Goal: Information Seeking & Learning: Understand process/instructions

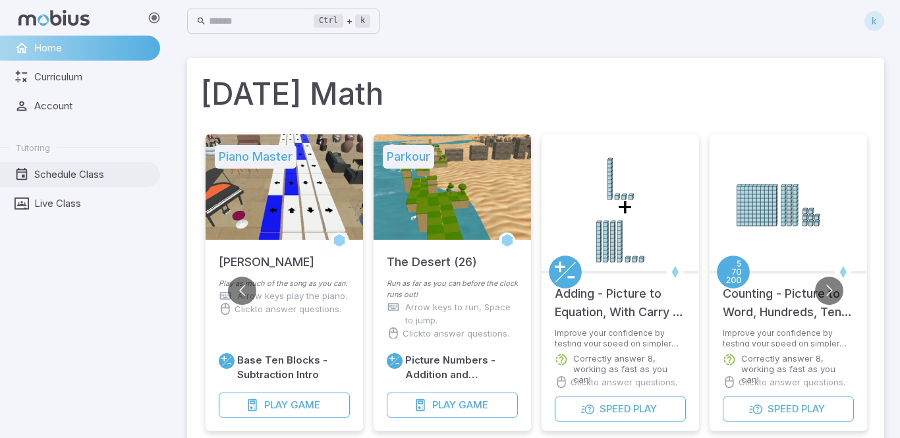
click at [87, 173] on span "Schedule Class" at bounding box center [92, 174] width 117 height 15
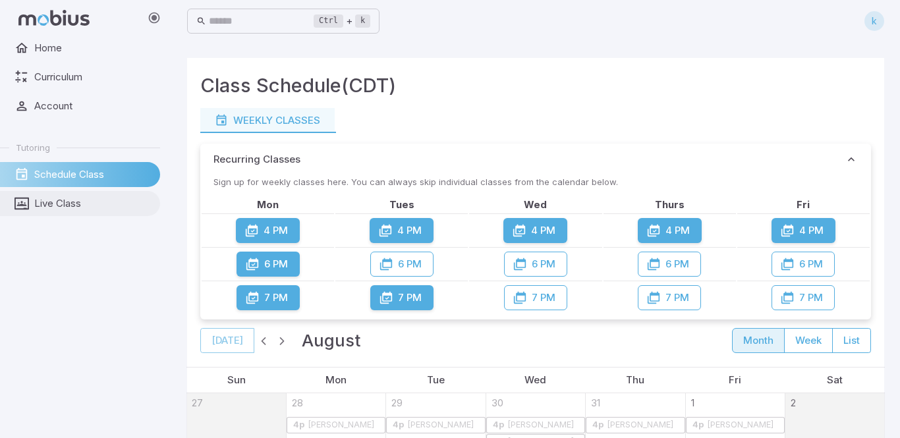
click at [30, 202] on link "Live Class" at bounding box center [80, 203] width 160 height 25
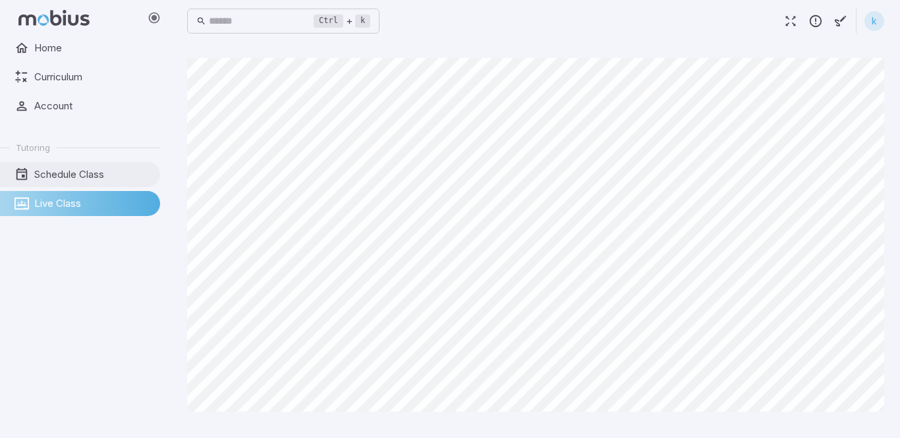
click at [102, 169] on span "Schedule Class" at bounding box center [92, 174] width 117 height 15
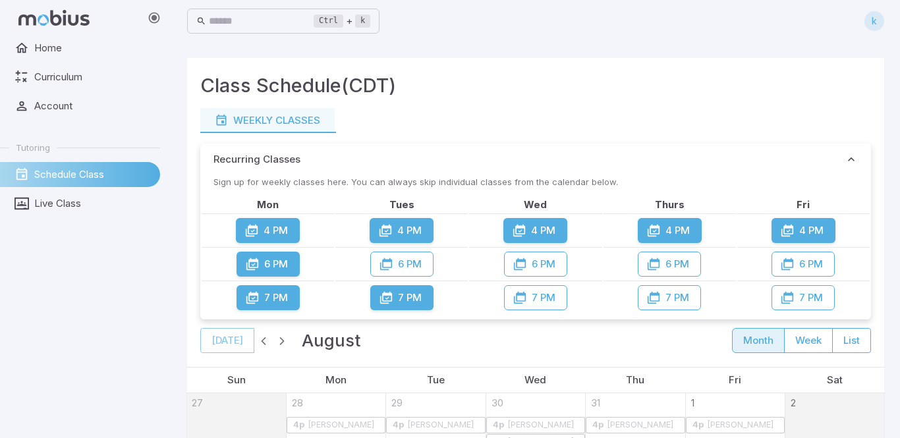
click at [536, 228] on button "4 PM" at bounding box center [536, 230] width 64 height 25
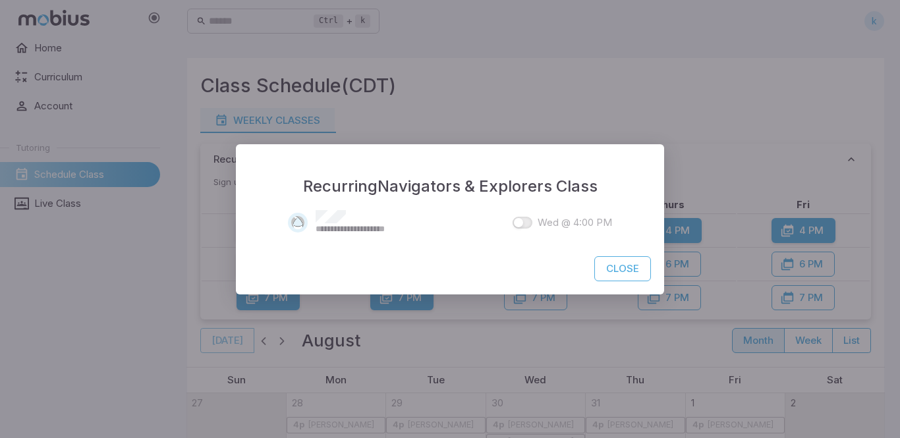
click at [639, 267] on button "Close" at bounding box center [623, 268] width 57 height 25
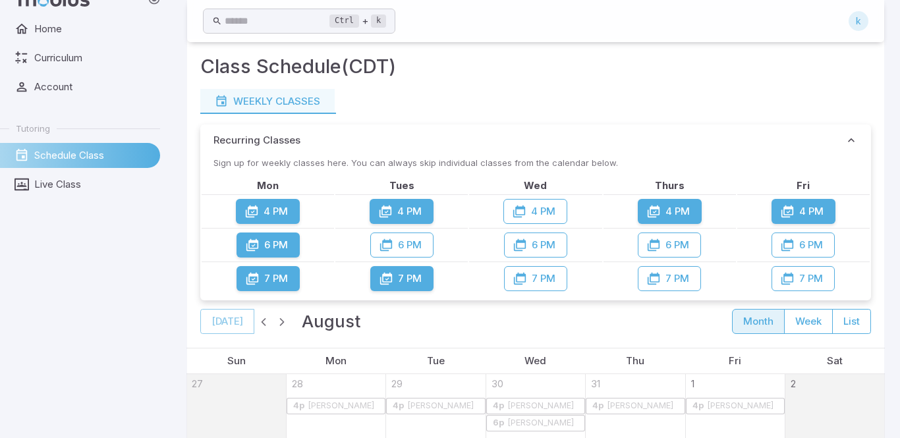
scroll to position [5, 0]
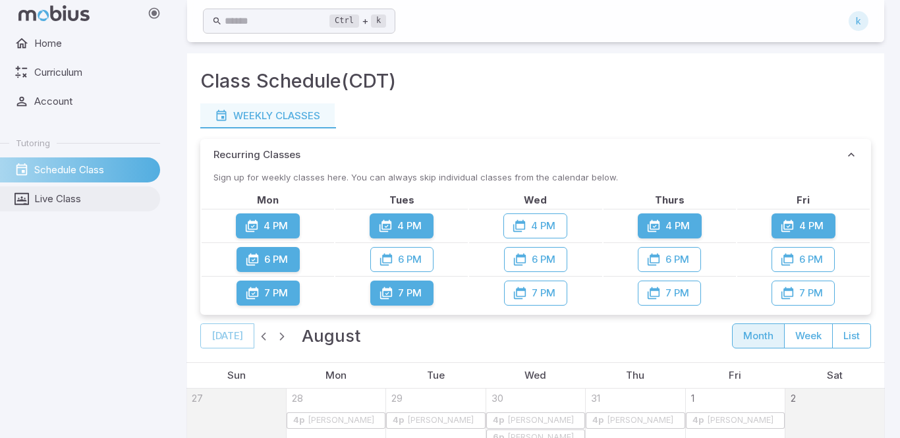
click at [55, 210] on link "Live Class" at bounding box center [80, 199] width 160 height 25
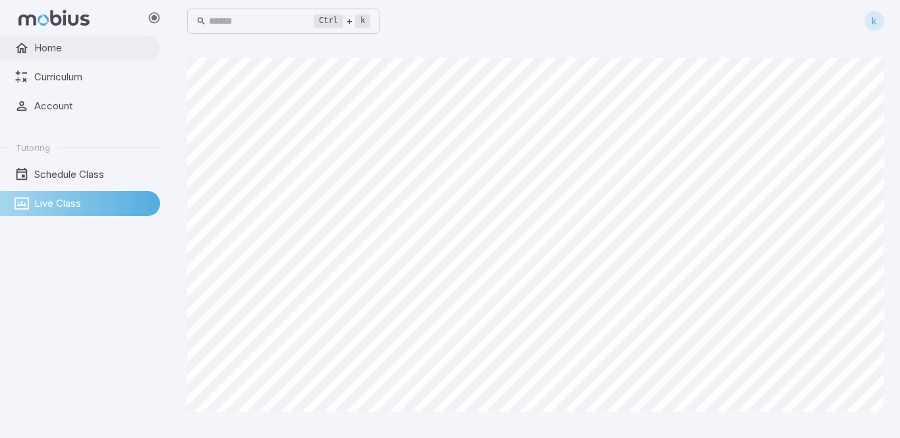
click at [93, 49] on span "Home" at bounding box center [92, 48] width 117 height 15
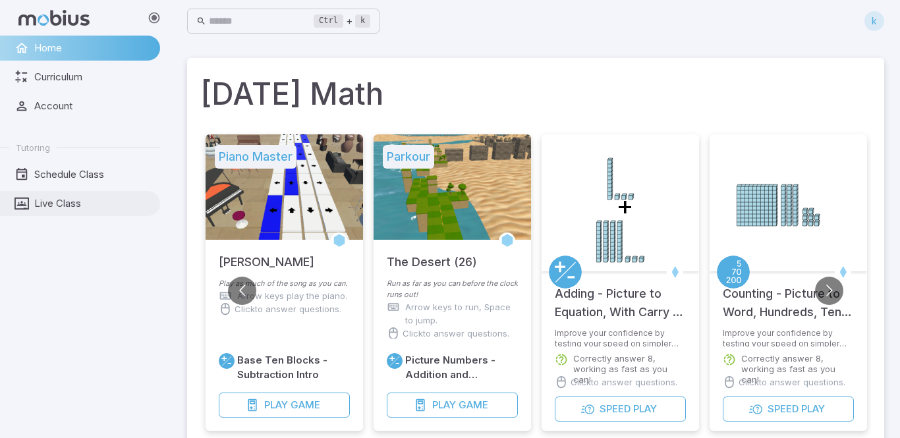
click at [22, 208] on icon at bounding box center [22, 203] width 15 height 15
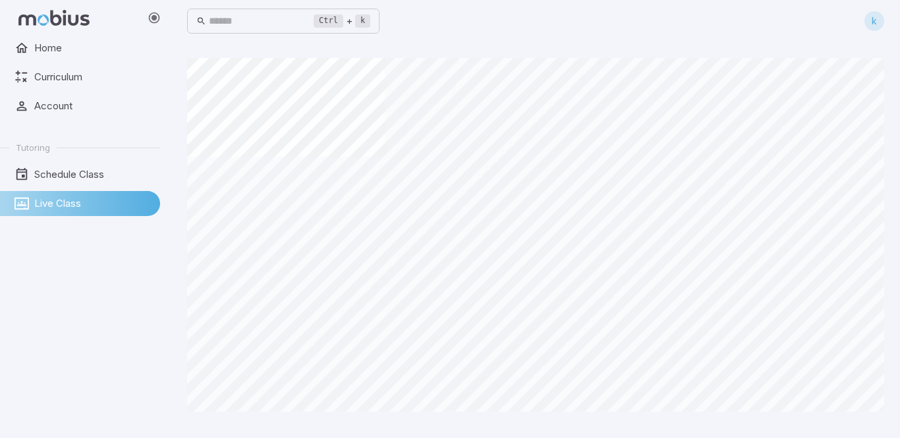
click at [51, 197] on span "Live Class" at bounding box center [92, 203] width 117 height 15
click at [790, 26] on icon "button" at bounding box center [791, 21] width 15 height 15
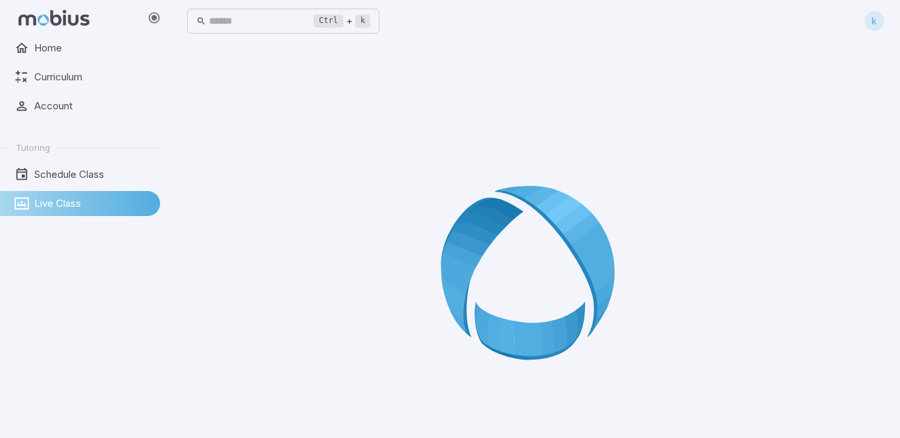
click at [483, 195] on icon at bounding box center [536, 278] width 190 height 190
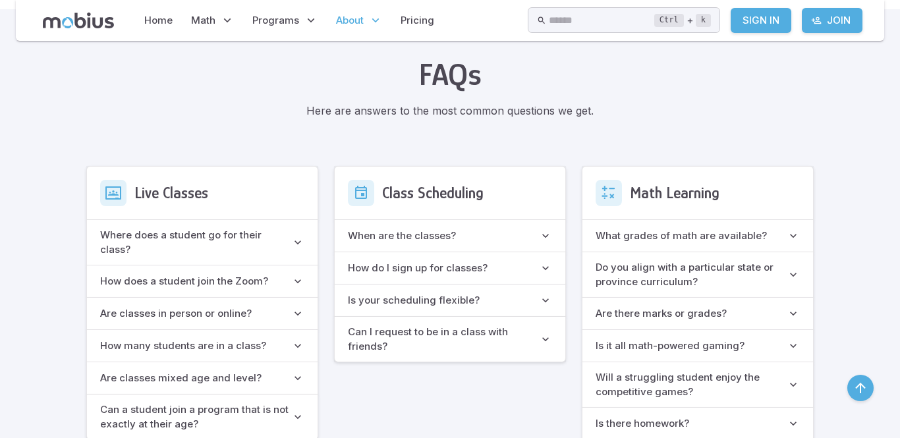
scroll to position [772, 0]
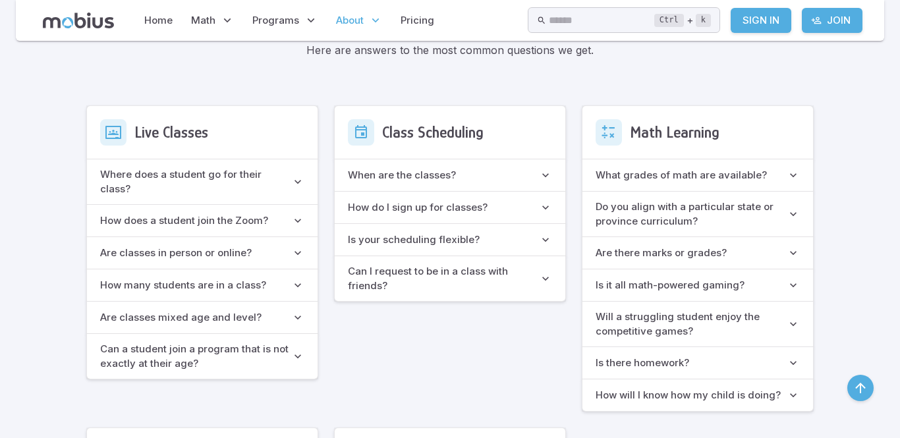
click at [139, 187] on class\? "Where does a student go for their class?" at bounding box center [202, 182] width 231 height 45
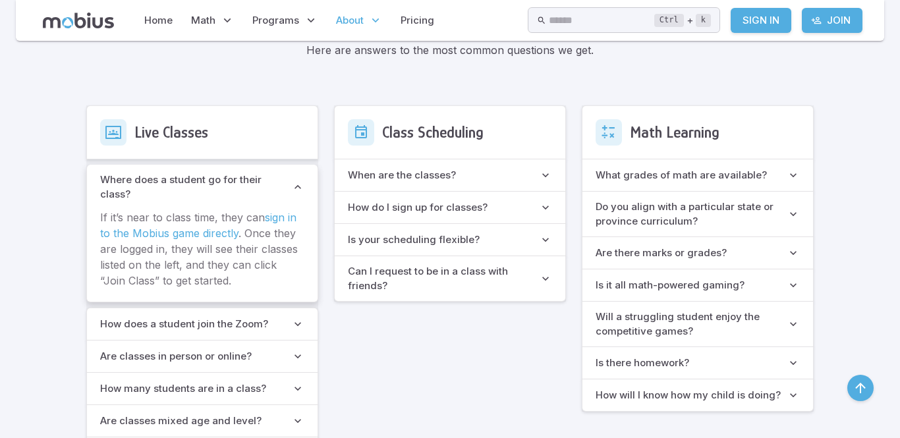
click at [137, 319] on Zoom\? "How does a student join the Zoom?" at bounding box center [202, 324] width 231 height 32
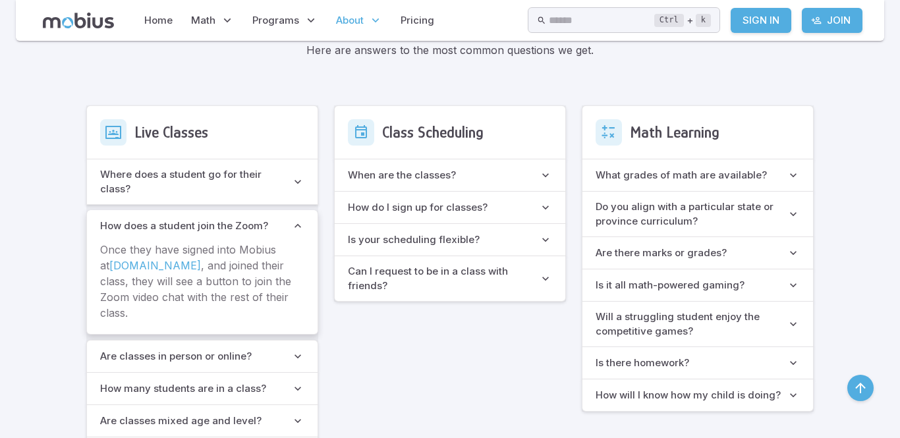
click at [137, 319] on p "Once they have signed into Mobius at app.mobius.academy , and joined their clas…" at bounding box center [202, 281] width 204 height 79
click at [348, 235] on h6 "Is your scheduling flexible?" at bounding box center [414, 240] width 132 height 15
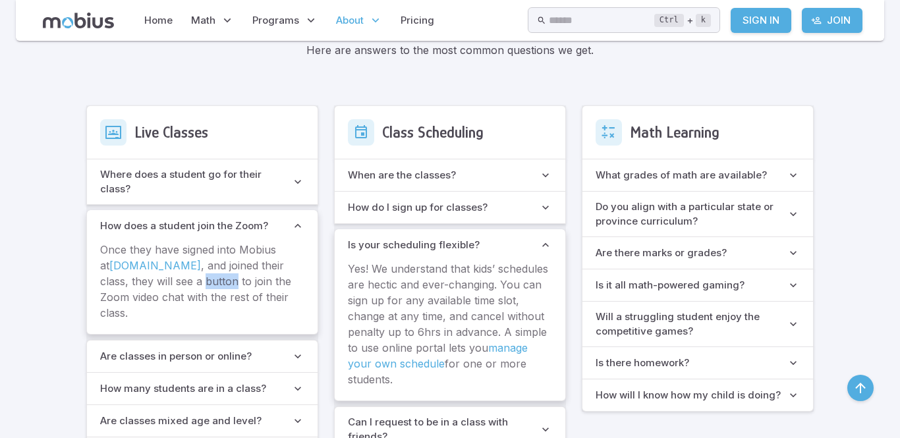
click at [335, 235] on flexible\? "Is your scheduling flexible?" at bounding box center [450, 245] width 231 height 32
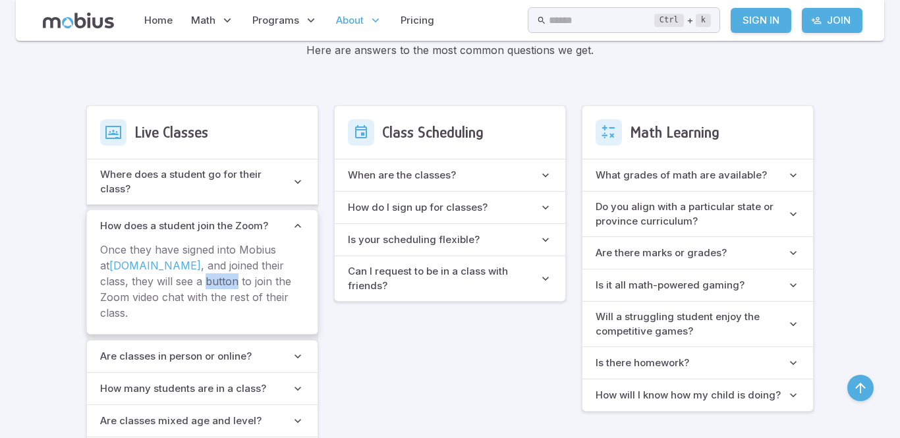
click at [361, 179] on h6 "When are the classes?" at bounding box center [402, 175] width 108 height 15
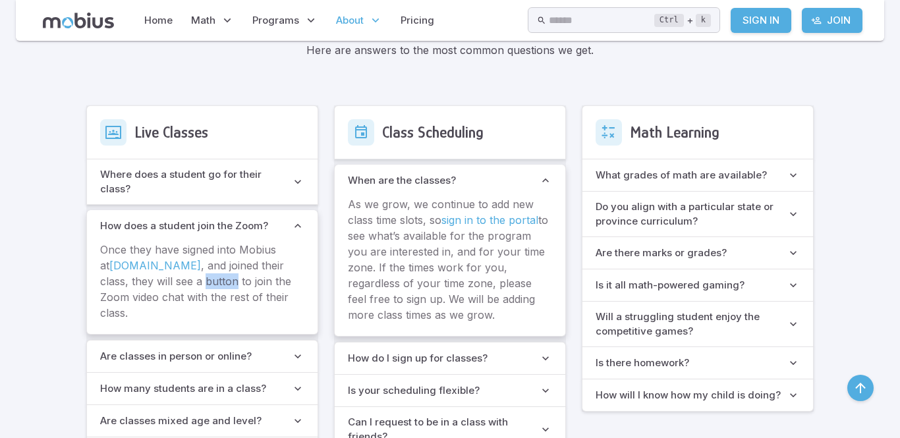
click at [361, 179] on h6 "When are the classes?" at bounding box center [402, 180] width 108 height 15
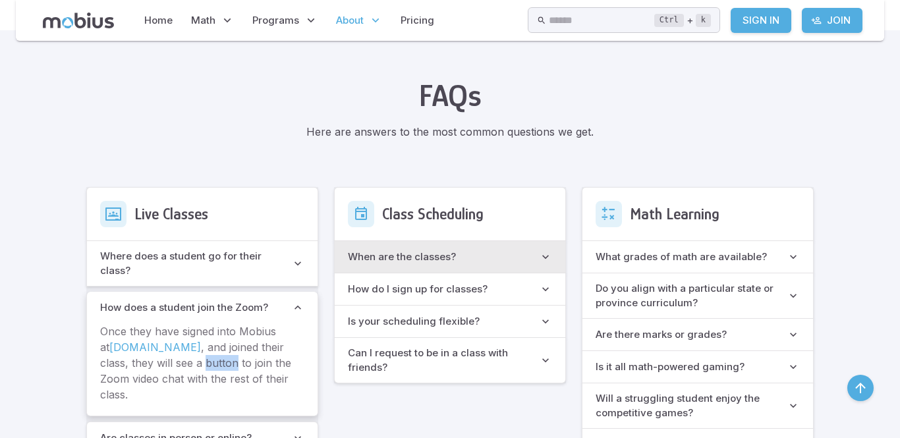
scroll to position [666, 0]
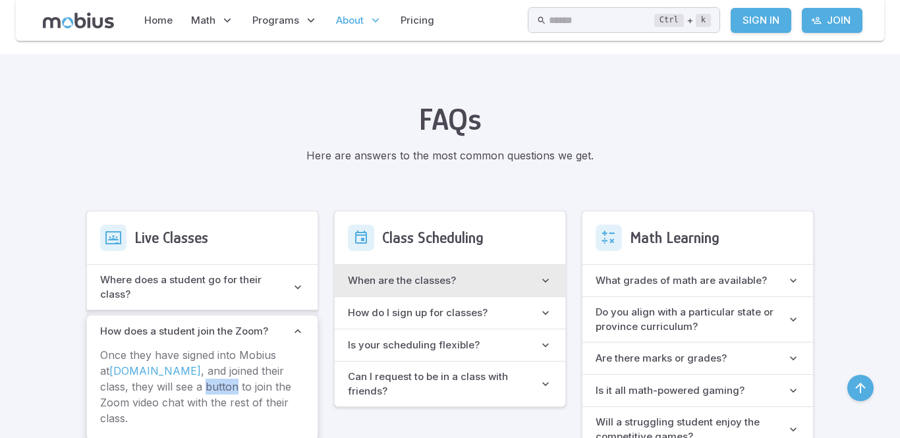
click at [202, 280] on h6 "Where does a student go for their class?" at bounding box center [195, 287] width 191 height 29
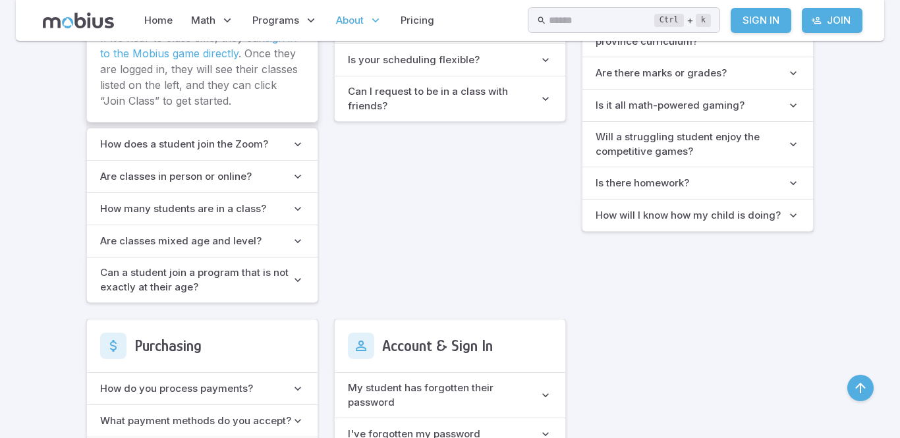
scroll to position [983, 0]
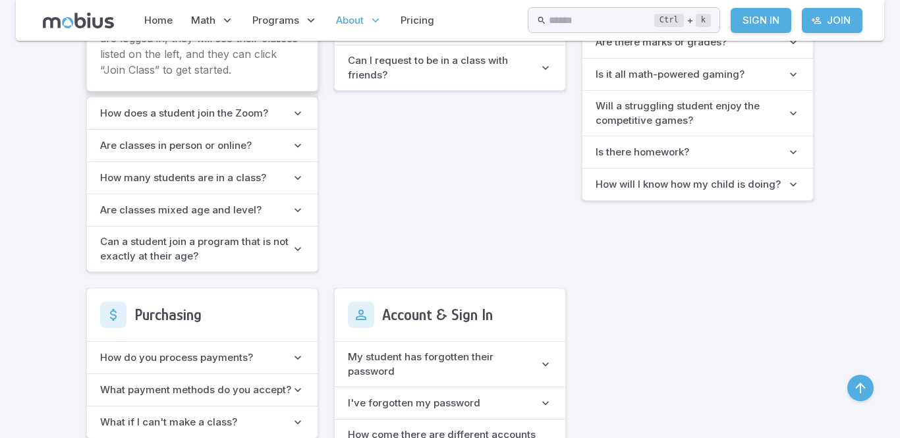
click at [153, 98] on Zoom\? "How does a student join the Zoom?" at bounding box center [202, 114] width 231 height 32
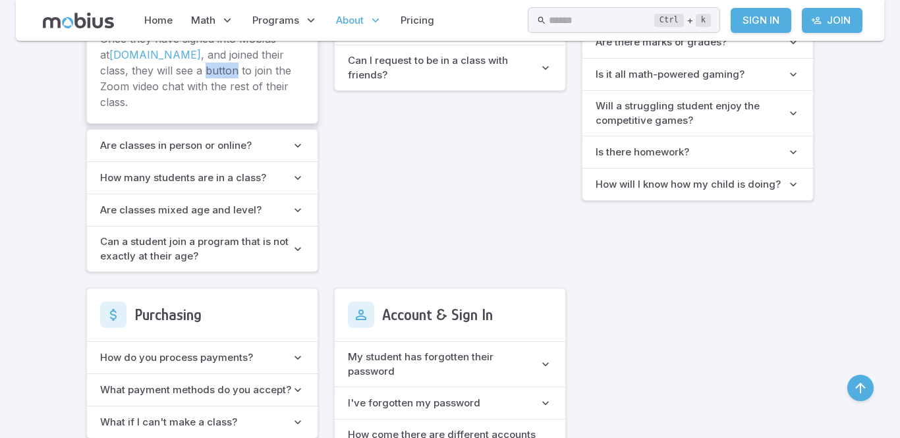
click at [180, 138] on span "Are classes in person or online?" at bounding box center [195, 145] width 191 height 15
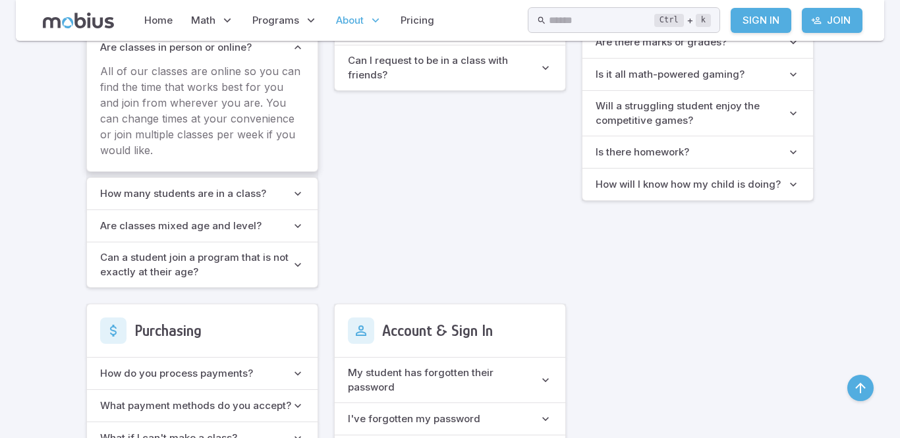
click at [192, 187] on span "How many students are in a class?" at bounding box center [195, 194] width 191 height 15
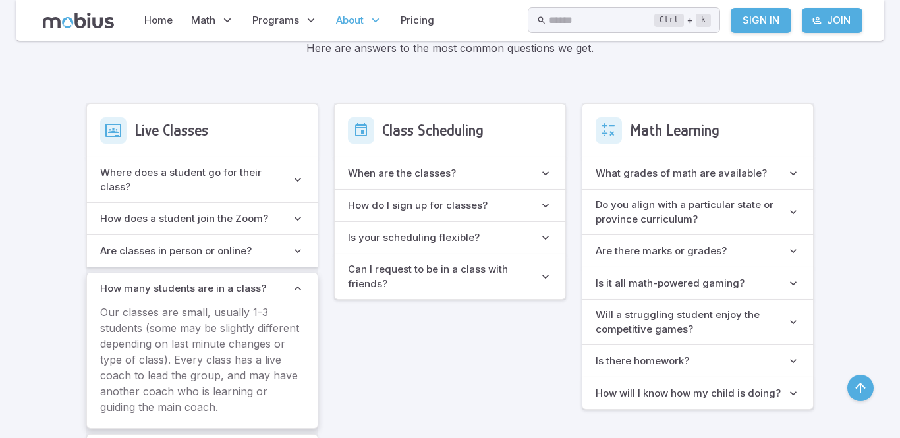
scroll to position [746, 0]
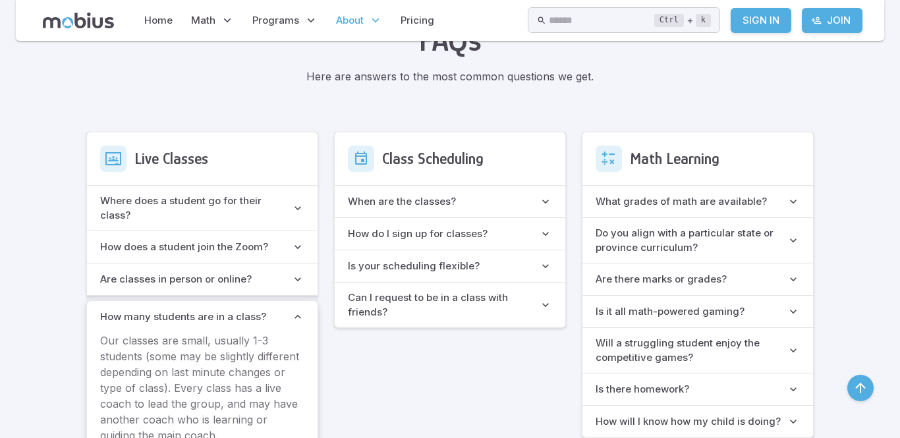
click at [193, 240] on h6 "How does a student join the Zoom?" at bounding box center [184, 247] width 168 height 15
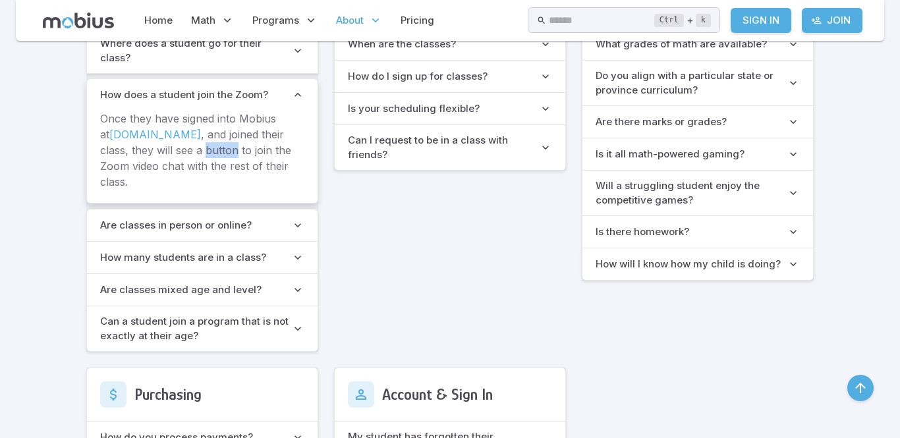
scroll to position [904, 0]
click at [122, 218] on h6 "Are classes in person or online?" at bounding box center [176, 225] width 152 height 15
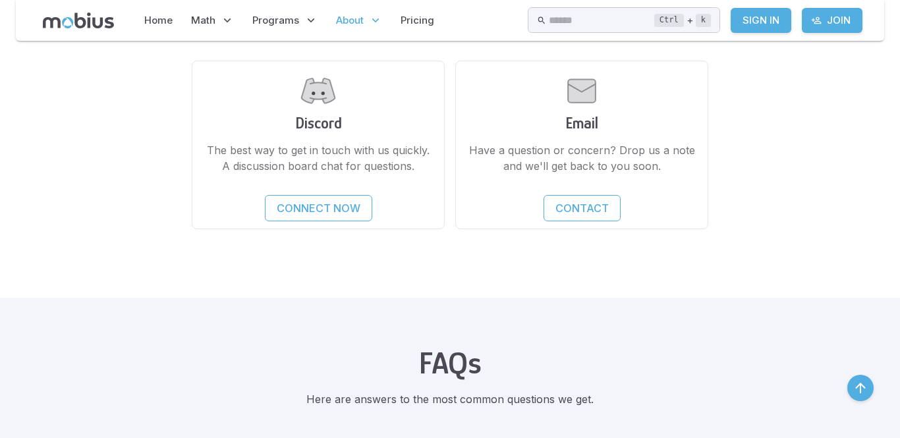
scroll to position [403, 0]
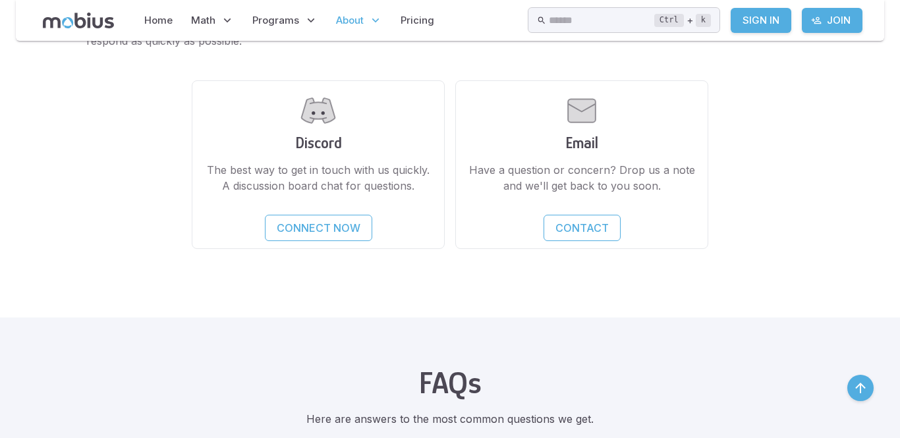
click at [277, 229] on p "Connect Now" at bounding box center [319, 228] width 84 height 16
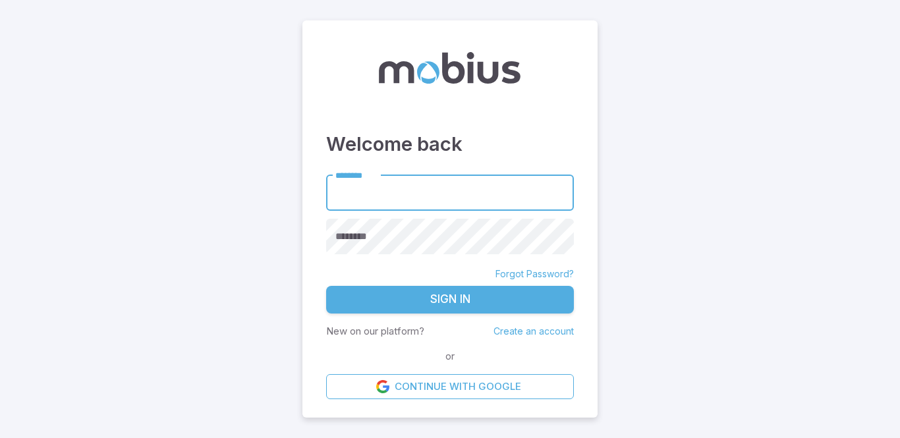
click at [413, 374] on link "Continue with Google" at bounding box center [450, 386] width 248 height 25
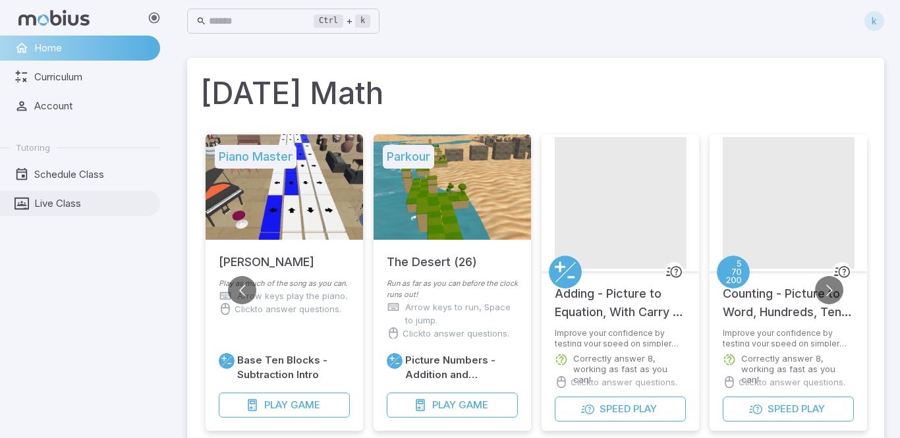
click at [50, 210] on span "Live Class" at bounding box center [92, 203] width 117 height 15
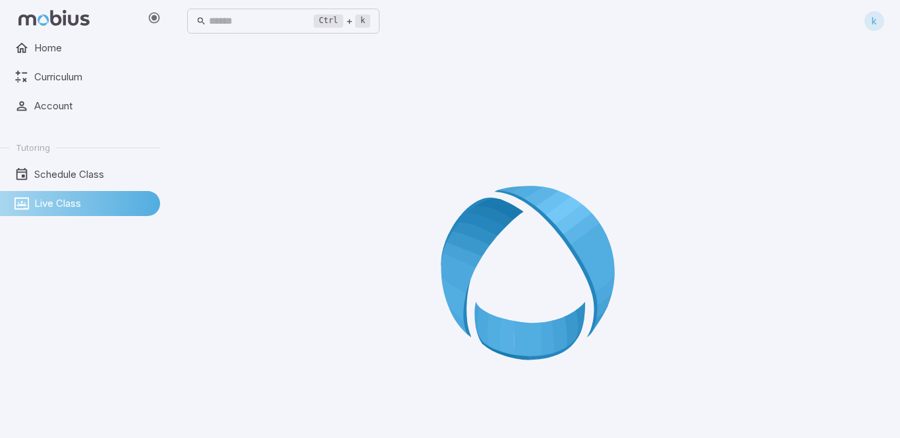
click at [807, 14] on div "Ctrl + k ​ k" at bounding box center [535, 21] width 697 height 29
click at [818, 24] on div "Ctrl + k ​ k" at bounding box center [535, 21] width 697 height 29
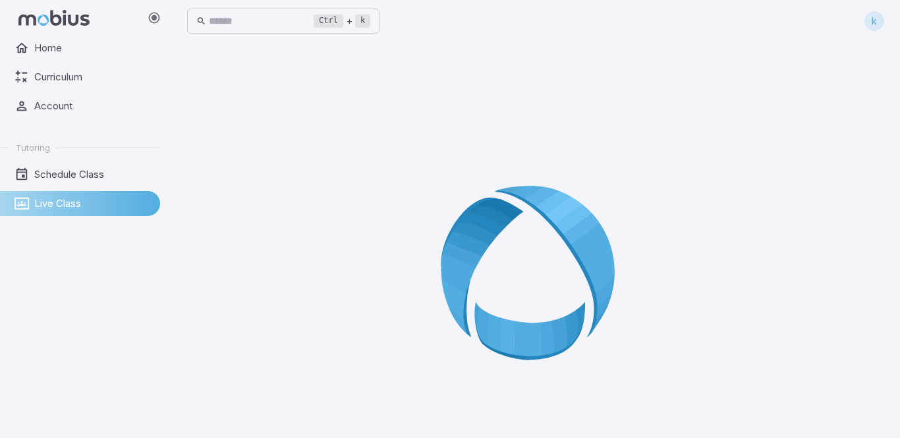
click at [818, 24] on div "Ctrl + k ​ k" at bounding box center [535, 21] width 697 height 29
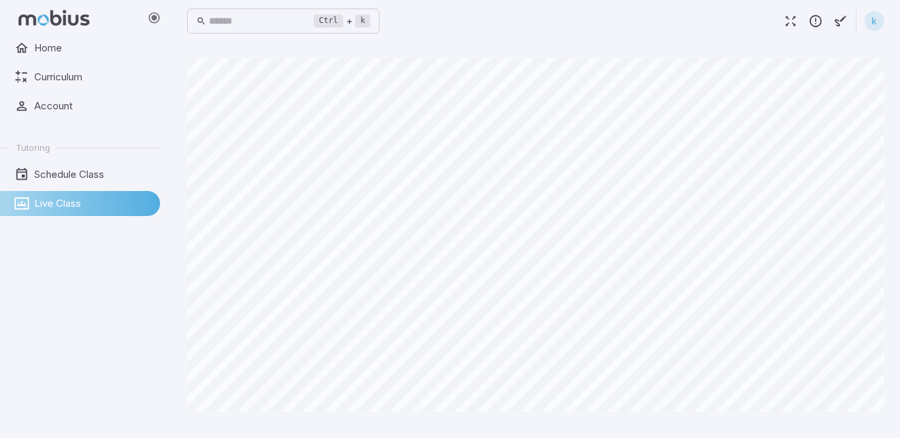
click at [839, 21] on icon "button" at bounding box center [841, 21] width 15 height 15
click at [841, 17] on icon "button" at bounding box center [841, 21] width 15 height 15
click at [842, 22] on icon "button" at bounding box center [841, 21] width 15 height 15
click at [751, 19] on div "Ctrl + k ​ k" at bounding box center [535, 21] width 697 height 29
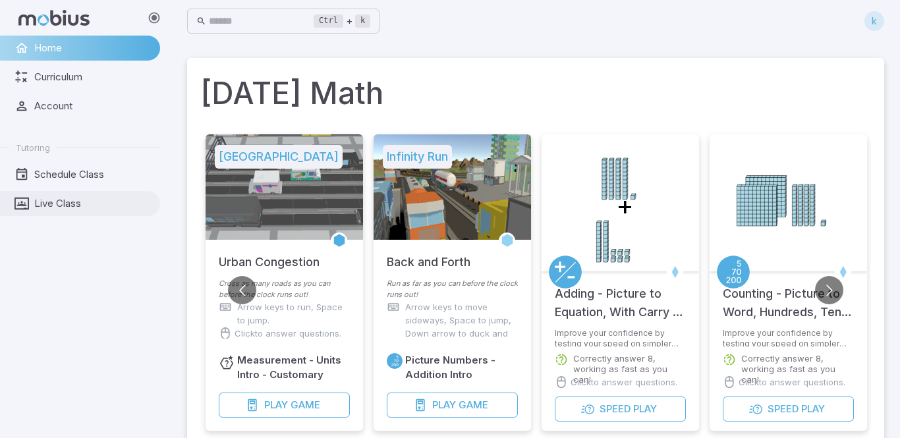
click at [109, 207] on span "Live Class" at bounding box center [92, 203] width 117 height 15
click at [86, 208] on span "Live Class" at bounding box center [92, 203] width 117 height 15
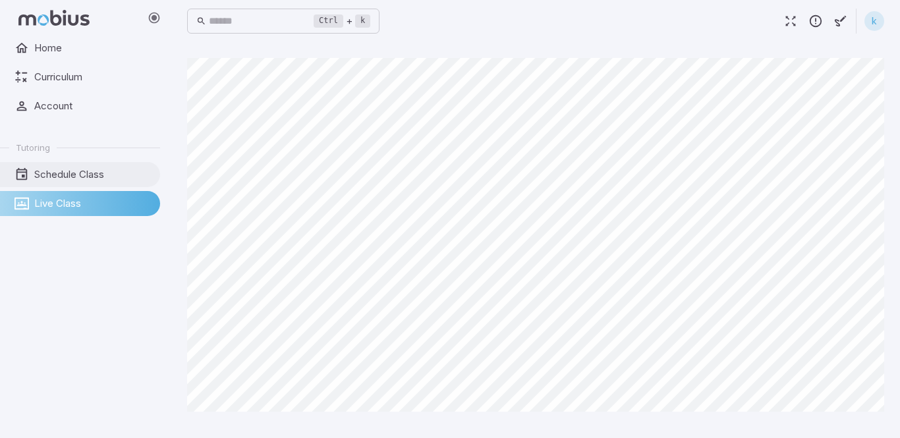
click at [58, 181] on span "Schedule Class" at bounding box center [92, 174] width 117 height 15
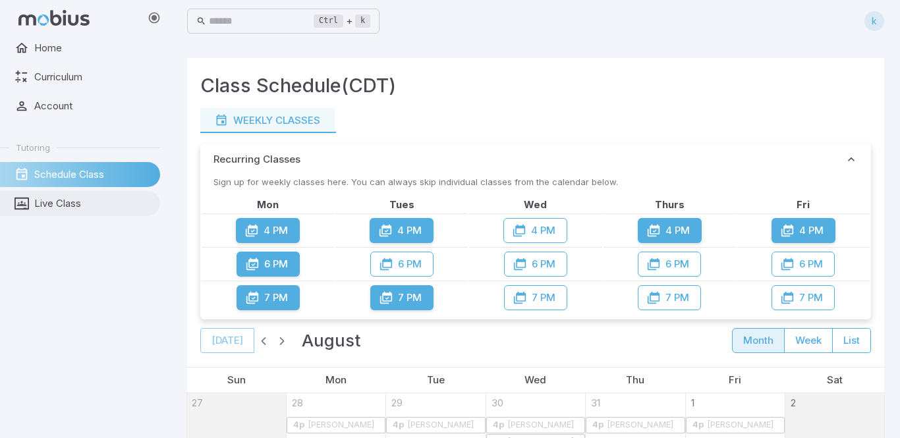
click at [81, 208] on span "Live Class" at bounding box center [92, 203] width 117 height 15
